Goal: Find specific page/section: Find specific page/section

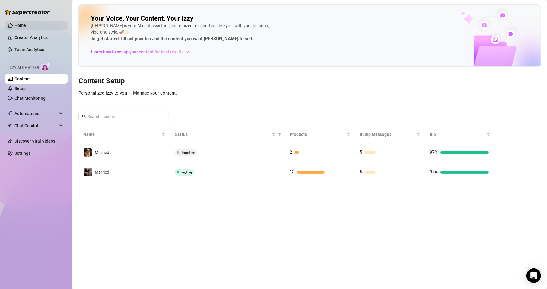
click at [23, 26] on link "Home" at bounding box center [19, 25] width 11 height 5
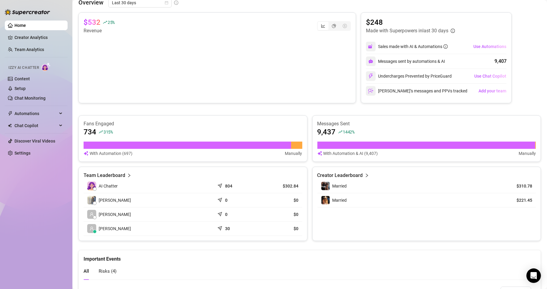
scroll to position [121, 0]
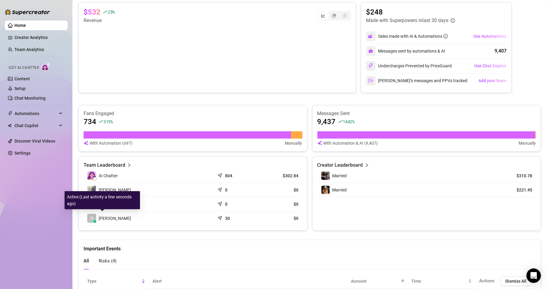
click at [115, 217] on span "[PERSON_NAME]" at bounding box center [115, 218] width 32 height 7
click at [90, 216] on icon "user" at bounding box center [92, 218] width 4 height 4
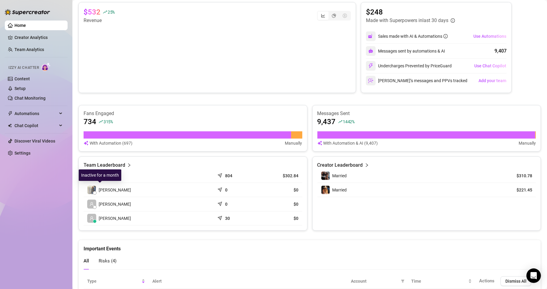
click at [104, 191] on span "[PERSON_NAME]" at bounding box center [115, 189] width 32 height 7
click at [101, 189] on span "[PERSON_NAME]" at bounding box center [115, 189] width 32 height 7
click at [215, 215] on td "30" at bounding box center [237, 218] width 44 height 14
click at [225, 215] on article "30" at bounding box center [227, 218] width 5 height 6
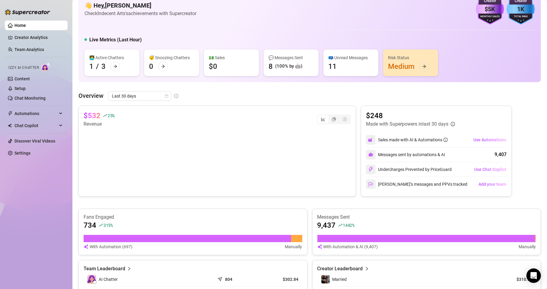
scroll to position [0, 0]
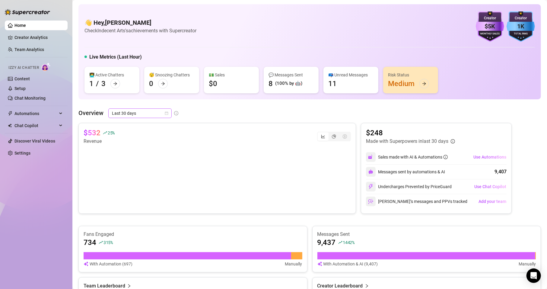
click at [165, 112] on icon "calendar" at bounding box center [166, 113] width 3 height 3
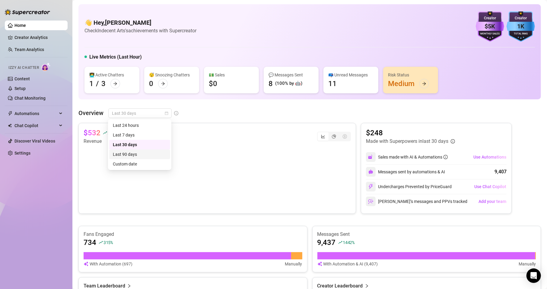
click at [128, 151] on div "Last 90 days" at bounding box center [140, 154] width 54 height 7
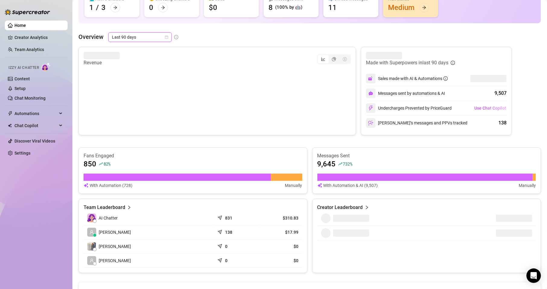
scroll to position [90, 0]
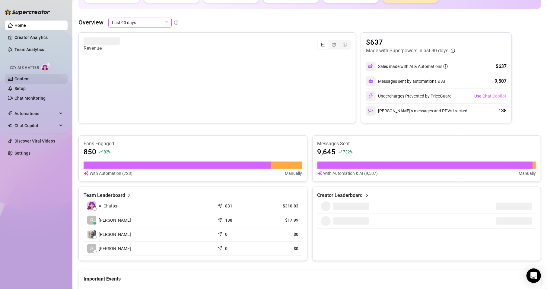
click at [21, 76] on link "Content" at bounding box center [21, 78] width 15 height 5
